Goal: Find specific page/section: Find specific page/section

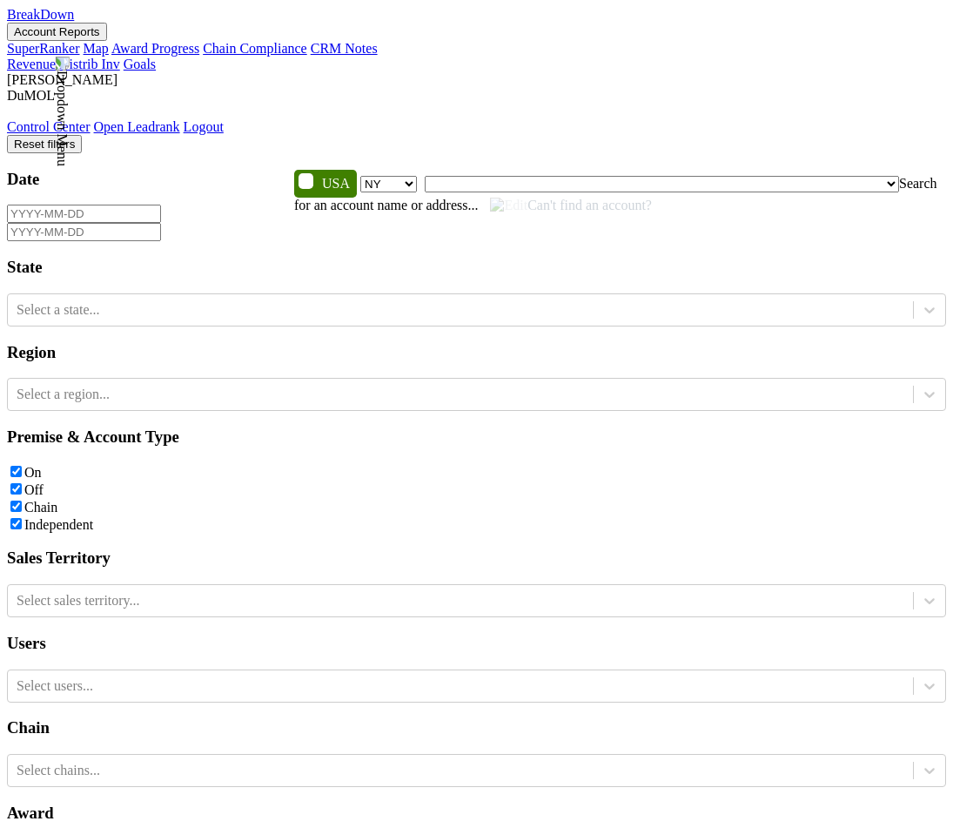
select select "NY"
type input "read"
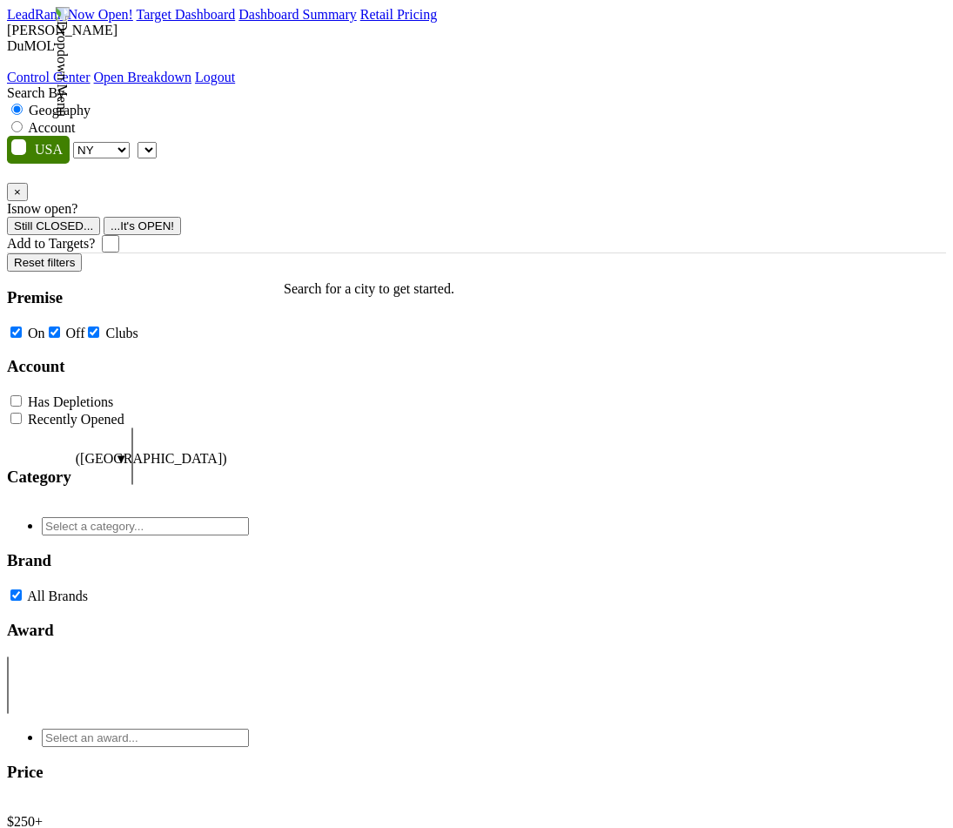
select select "NY"
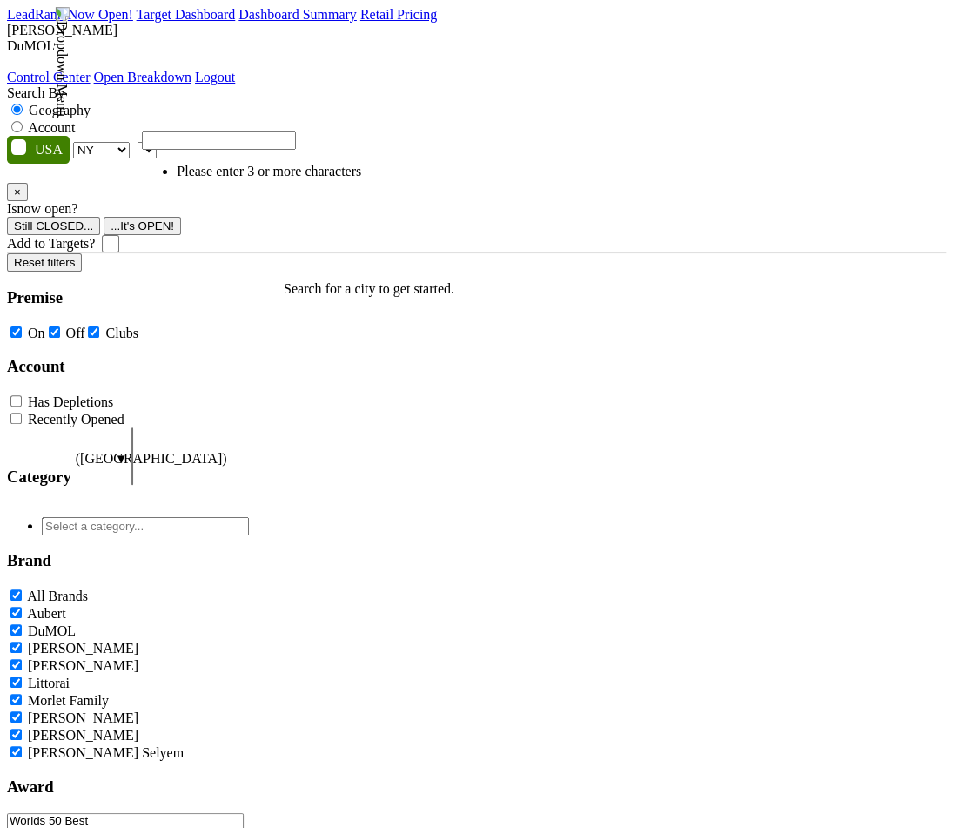
click at [157, 142] on span at bounding box center [157, 149] width 0 height 15
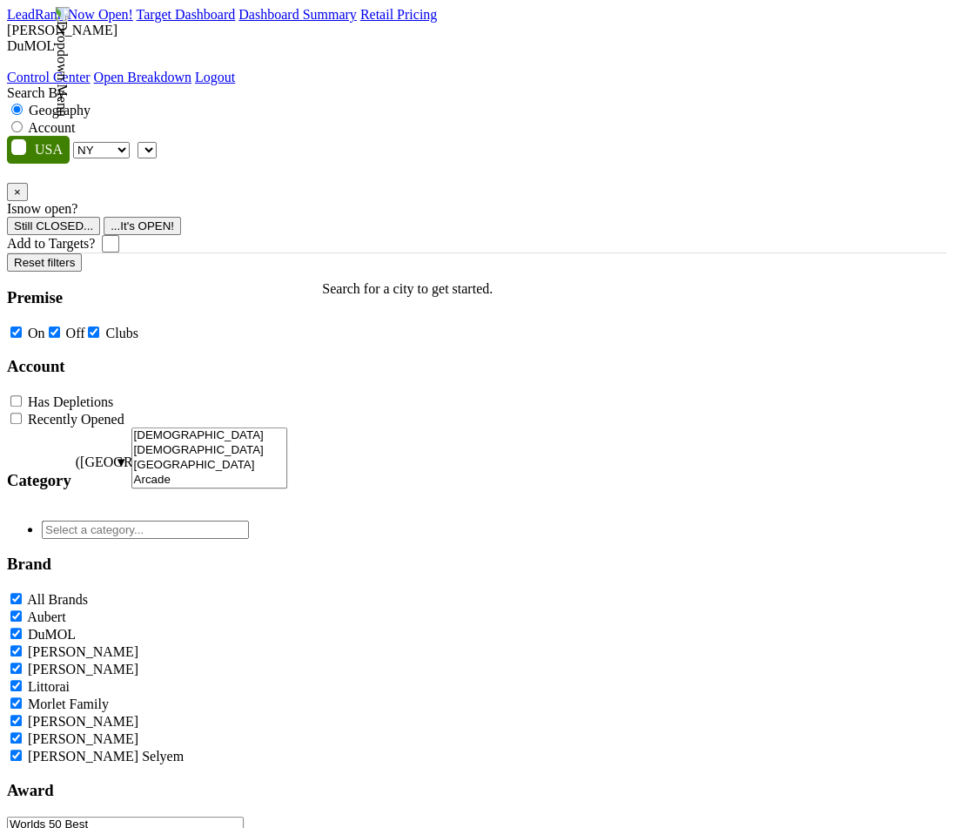
click at [75, 120] on label "Account" at bounding box center [51, 127] width 47 height 15
click at [23, 121] on input "Account" at bounding box center [16, 126] width 11 height 11
radio input "true"
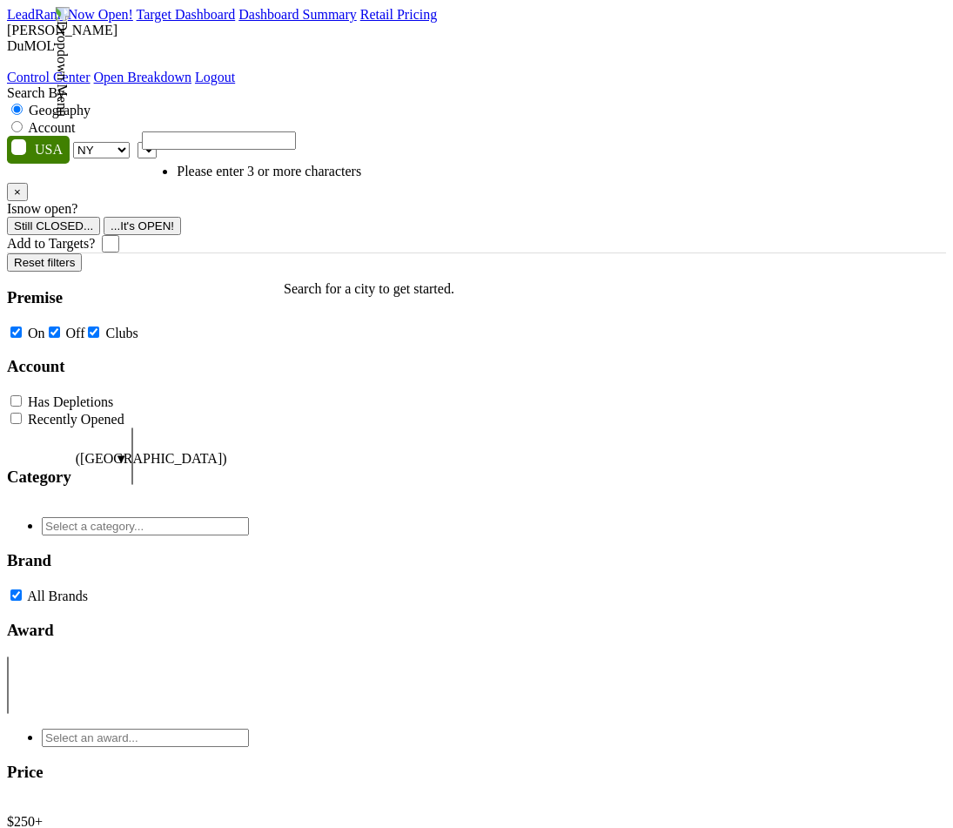
select select "NY"
click at [157, 142] on span at bounding box center [157, 149] width 0 height 15
click at [75, 120] on label "Account" at bounding box center [51, 127] width 47 height 15
click at [23, 121] on input "Account" at bounding box center [16, 126] width 11 height 11
radio input "true"
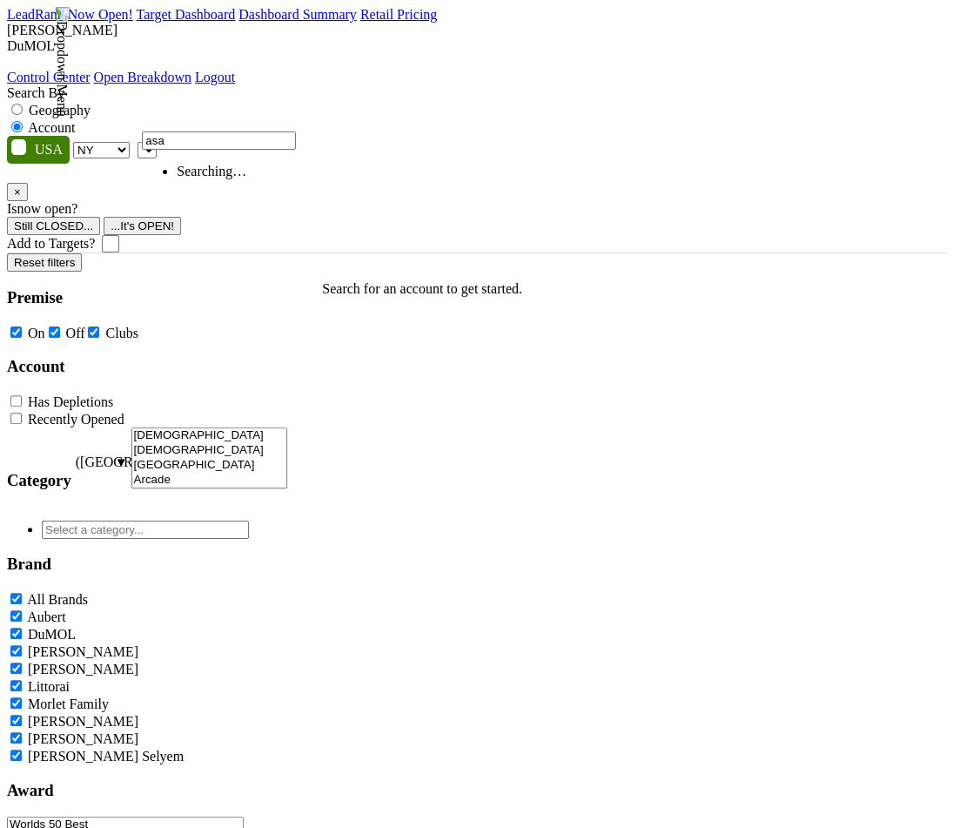
type input "asa"
click at [47, 136] on span at bounding box center [38, 150] width 63 height 28
click at [11, 138] on input "checkbox" at bounding box center [10, 138] width 1 height 1
checkbox input "true"
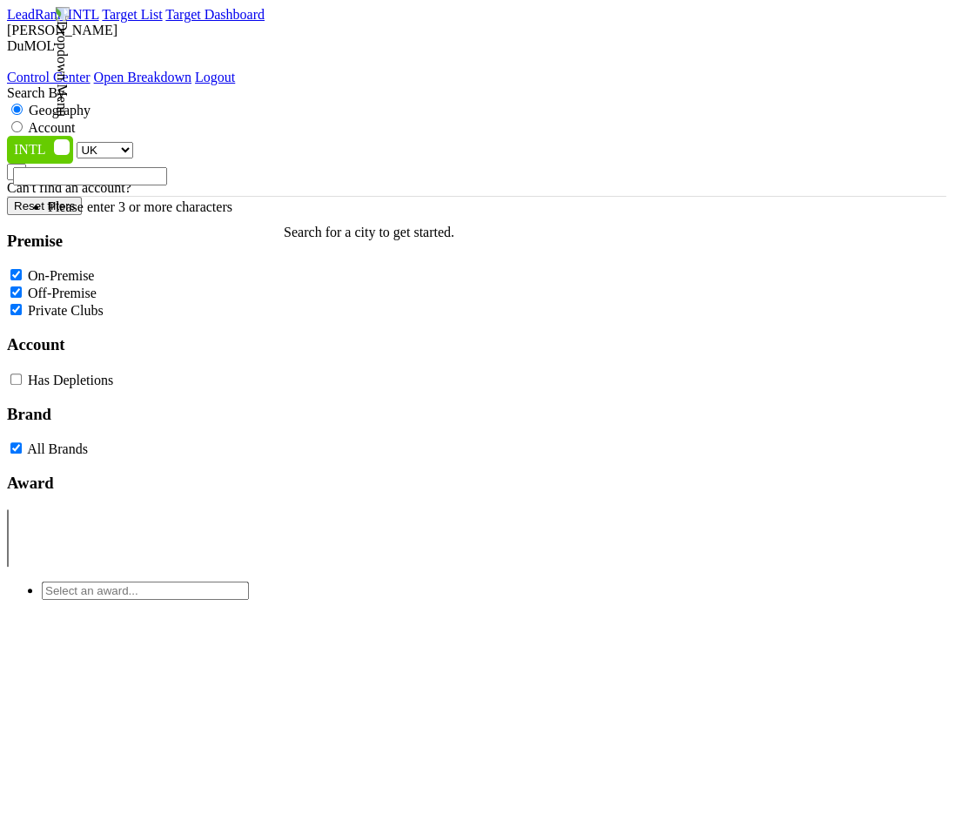
click at [26, 164] on span at bounding box center [26, 171] width 0 height 15
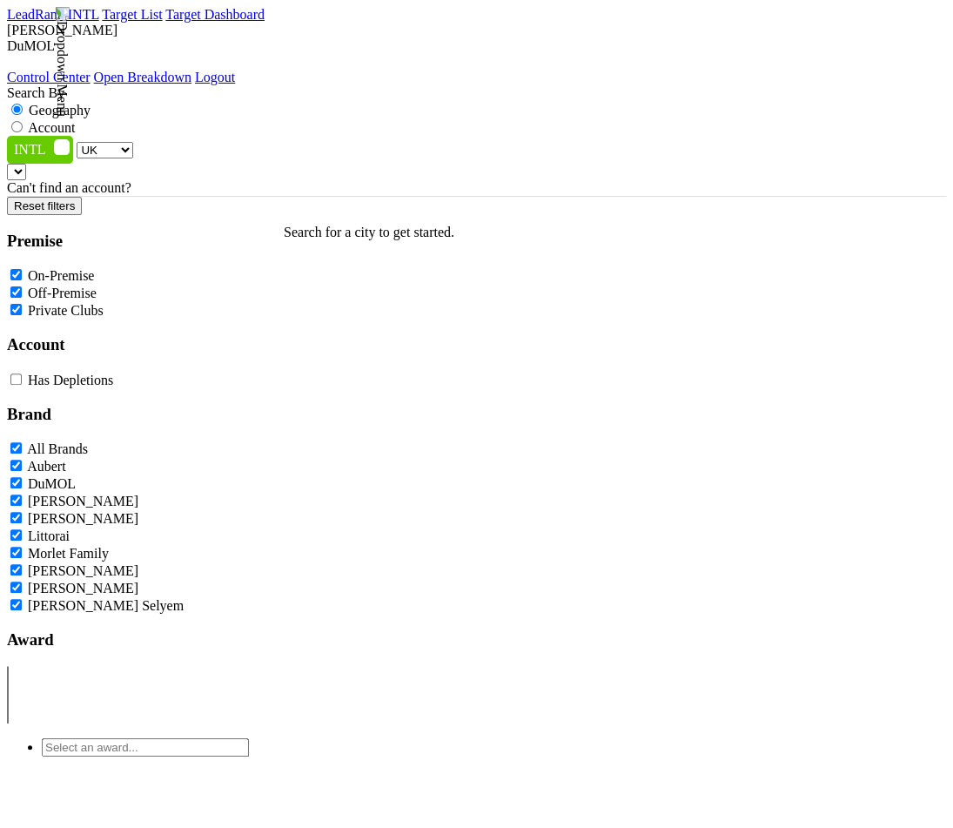
click at [75, 120] on label "Account" at bounding box center [51, 127] width 47 height 15
click at [23, 121] on input "Account" at bounding box center [16, 126] width 11 height 11
radio input "true"
click at [26, 164] on span at bounding box center [26, 171] width 0 height 15
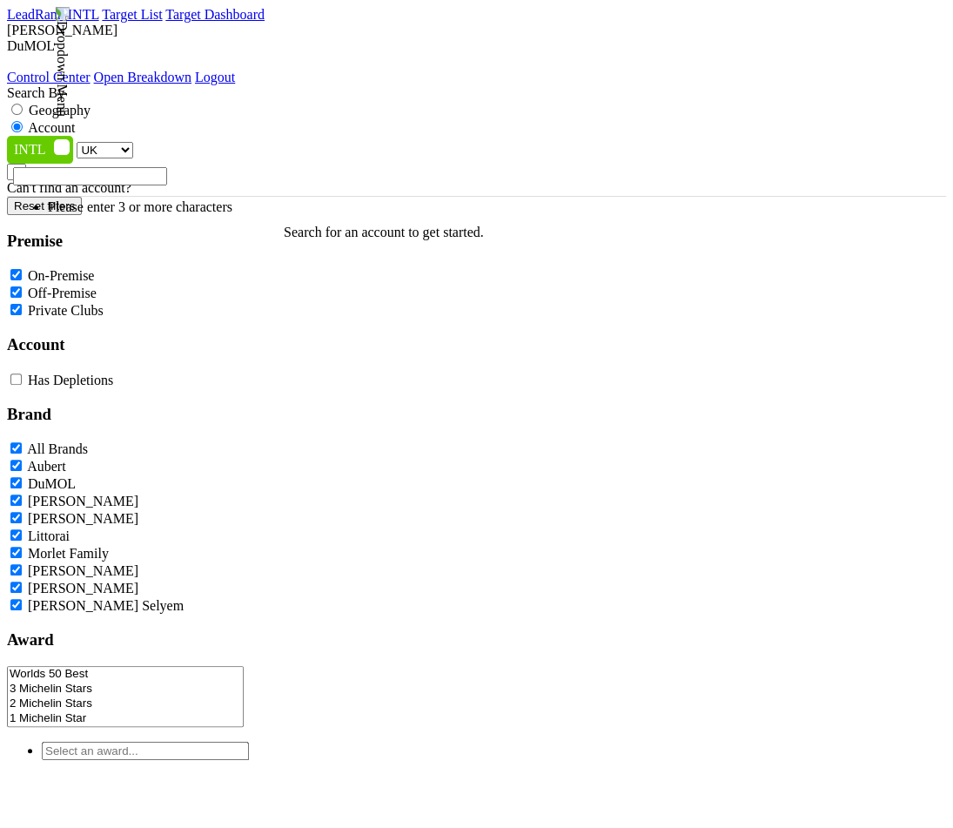
click at [26, 164] on span at bounding box center [26, 171] width 0 height 15
click at [552, 136] on div "UK AB BC ON QC AT AU CH CN DK FR GE HK IR JP KR MX NO SE SG Can't find an accou…" at bounding box center [476, 166] width 939 height 60
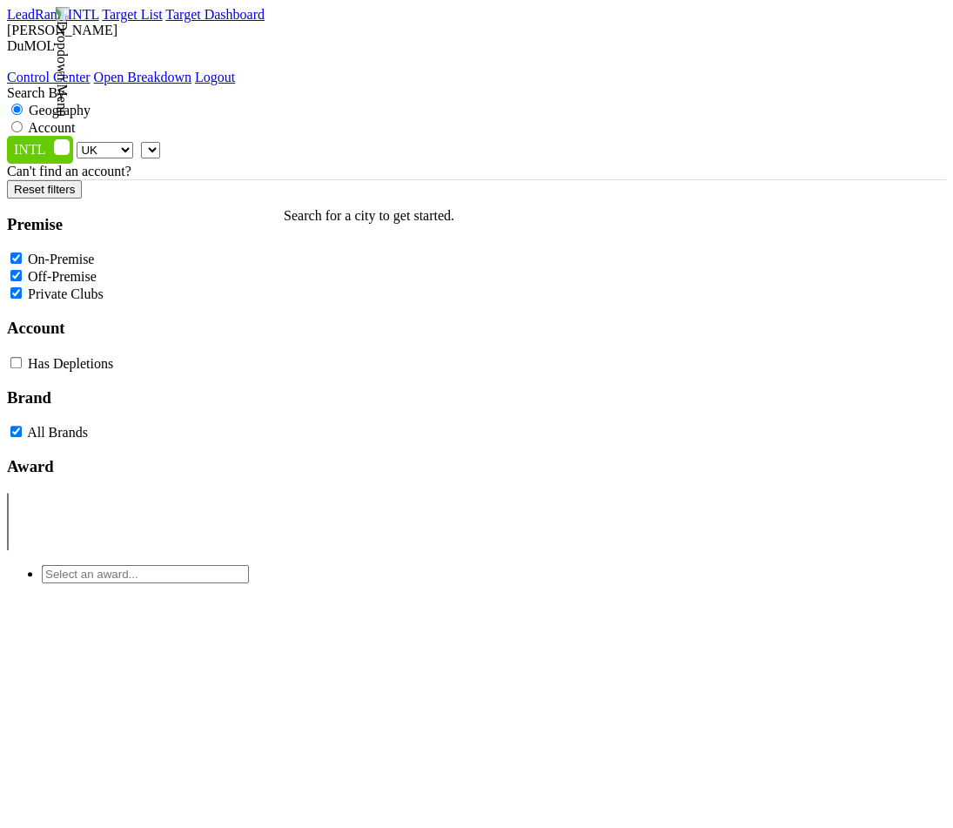
click at [160, 142] on span at bounding box center [160, 149] width 0 height 15
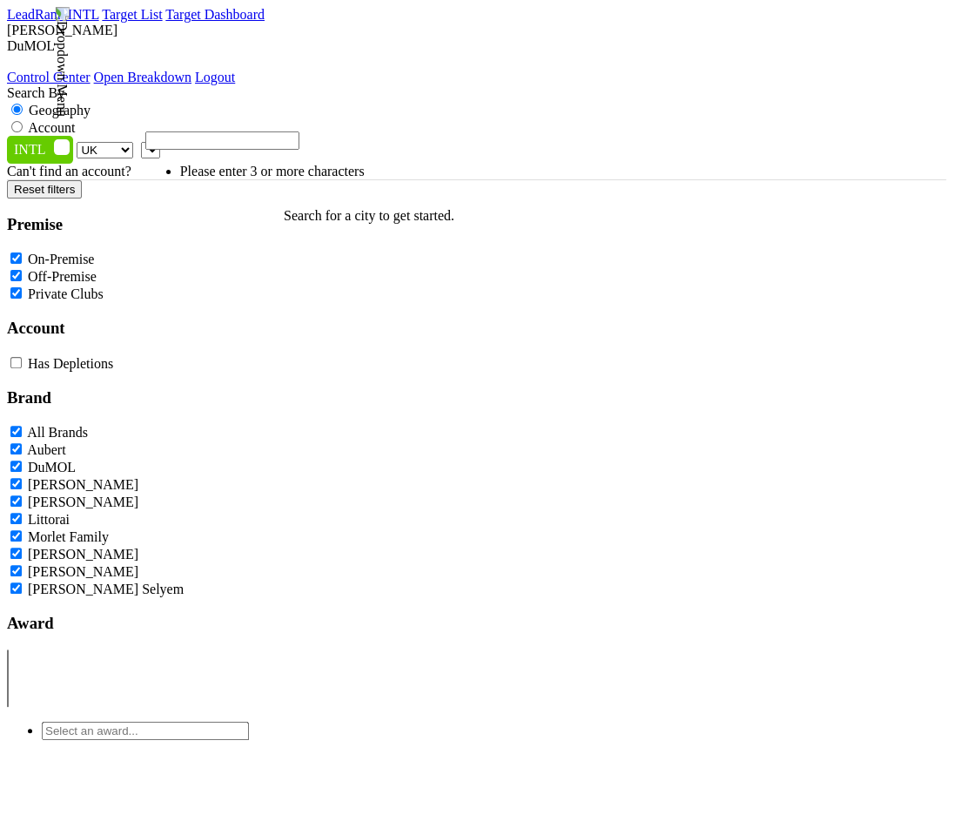
click at [160, 142] on span at bounding box center [160, 149] width 0 height 15
click at [708, 97] on div "Search By Geography Account UK AB BC ON QC AT AU CH CN DK FR GE HK IR JP KR MX …" at bounding box center [476, 132] width 939 height 94
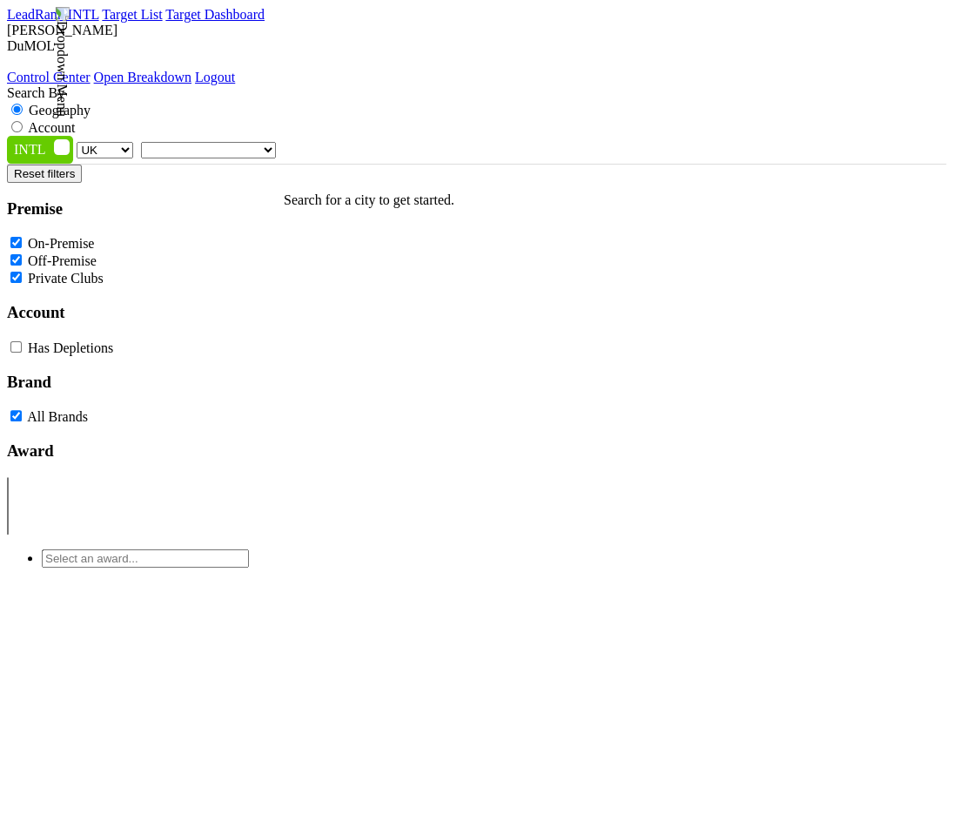
click at [276, 142] on span at bounding box center [276, 149] width 0 height 15
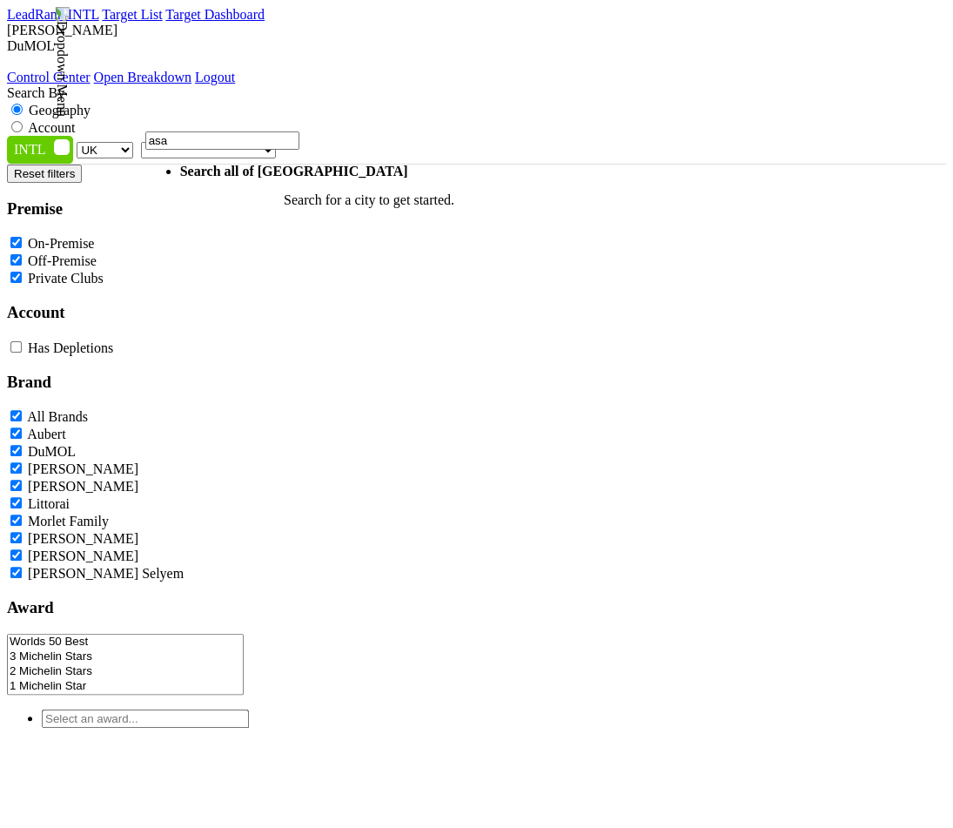
type input "asa"
click at [75, 120] on label "Account" at bounding box center [51, 127] width 47 height 15
click at [23, 121] on input "Account" at bounding box center [16, 126] width 11 height 11
radio input "true"
type input "sss"
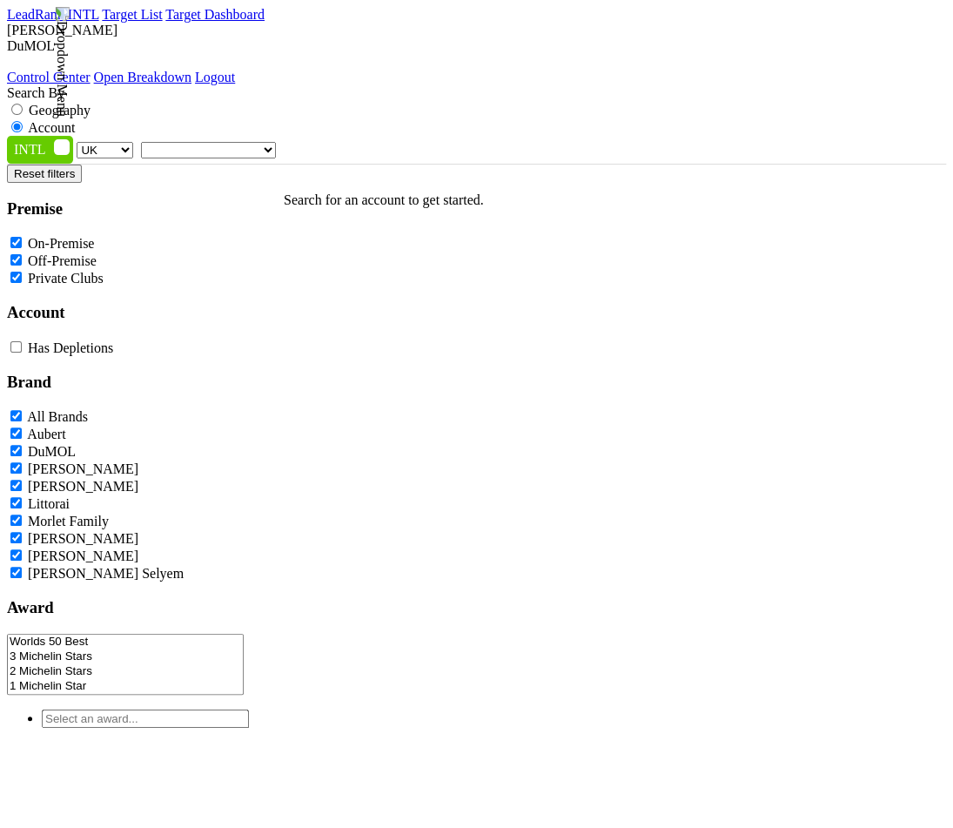
click at [389, 208] on p "Search for an account to get started." at bounding box center [384, 200] width 200 height 16
